Goal: Download file/media: Download file/media

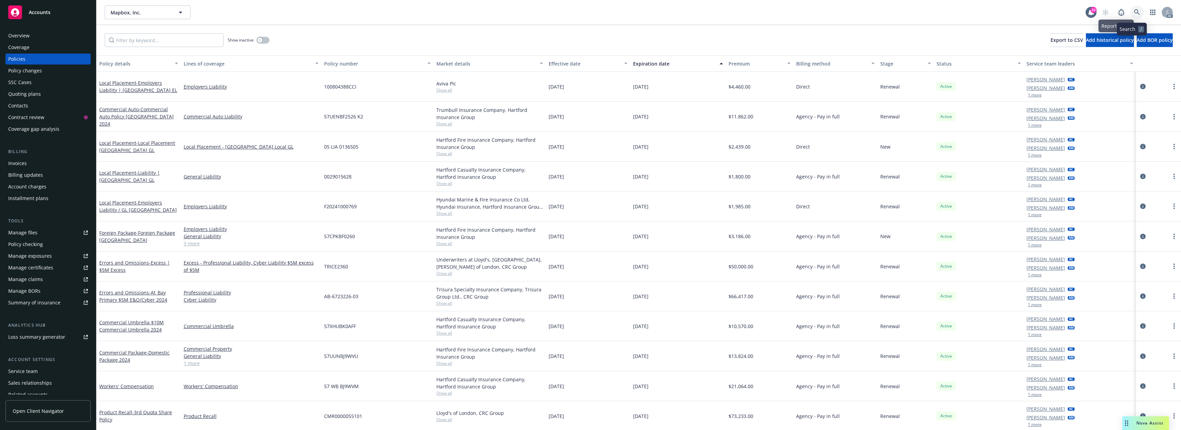
click at [1134, 12] on icon at bounding box center [1137, 12] width 6 height 6
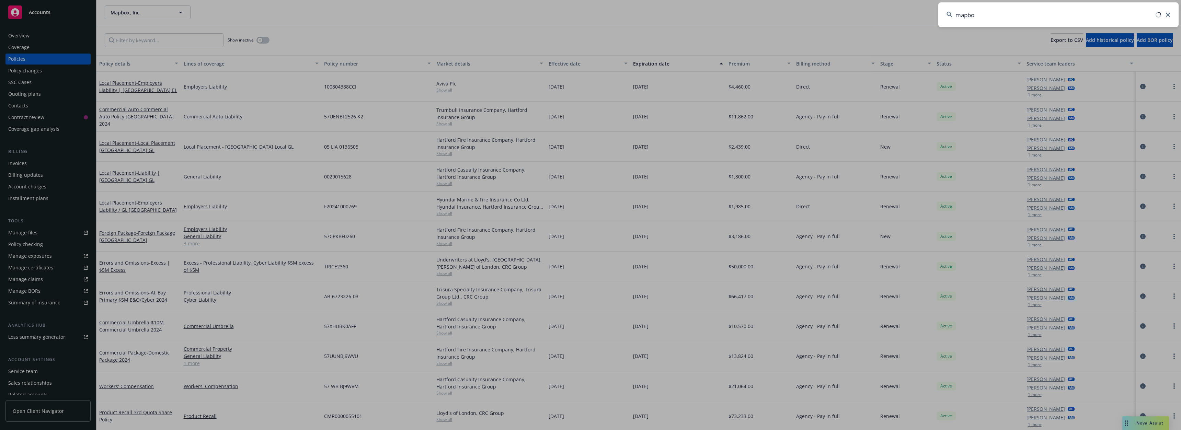
type input "mapbox"
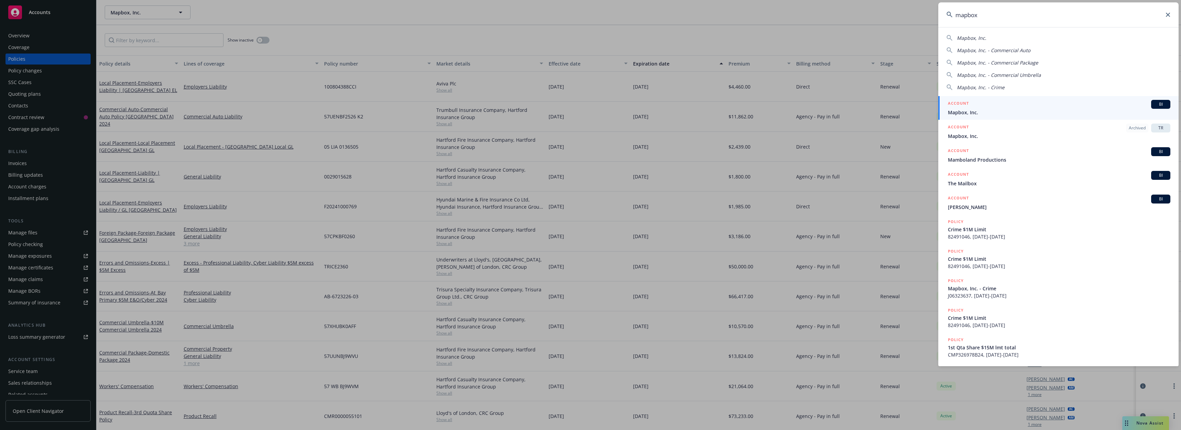
click at [971, 111] on span "Mapbox, Inc." at bounding box center [1059, 112] width 222 height 7
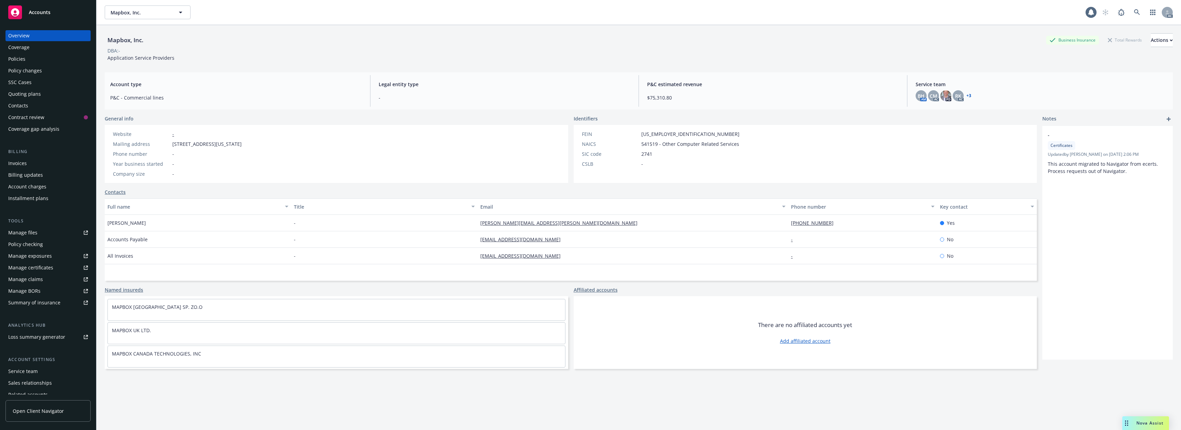
click at [41, 58] on div "Policies" at bounding box center [48, 59] width 80 height 11
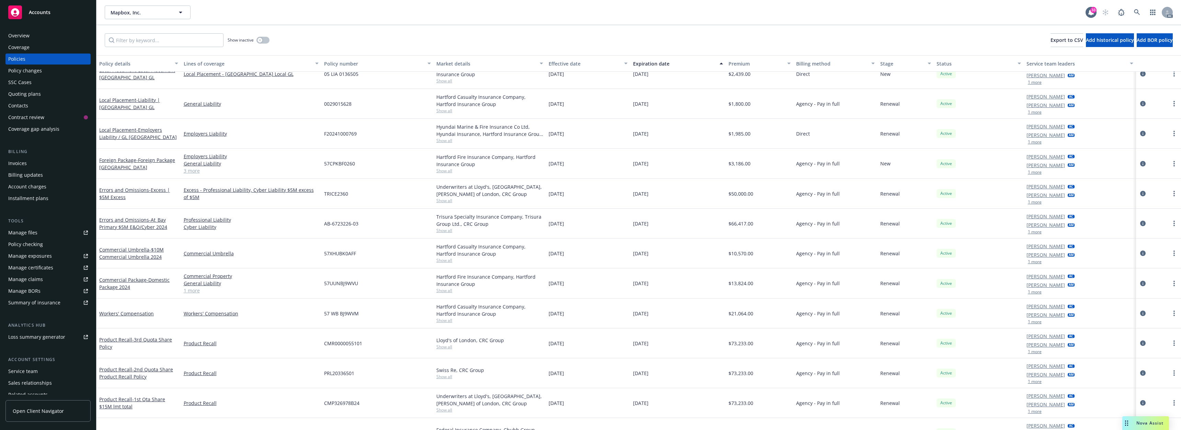
scroll to position [103, 0]
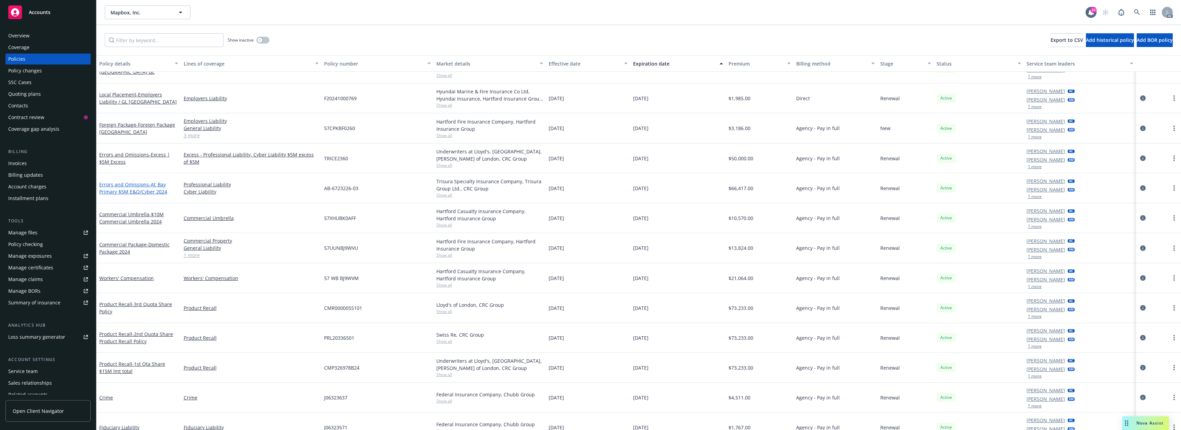
click at [151, 186] on span "- At_Bay Primary $5M E&O/Cyber 2024" at bounding box center [133, 188] width 68 height 14
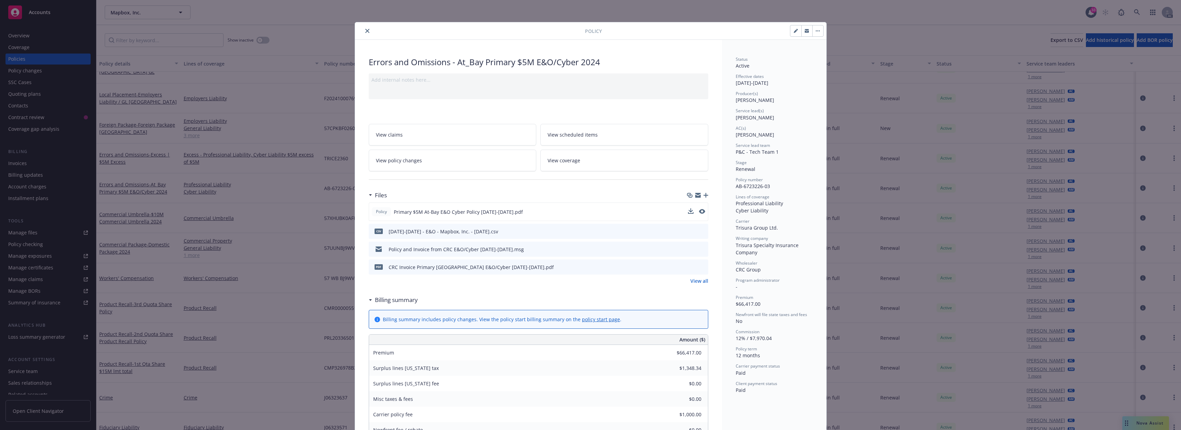
click at [685, 210] on div "Policy Primary $5M At-Bay E&O Cyber Policy [DATE]-[DATE].pdf" at bounding box center [539, 212] width 340 height 19
click at [687, 210] on icon "download file" at bounding box center [689, 211] width 5 height 5
click at [365, 31] on icon "close" at bounding box center [367, 31] width 4 height 4
